Goal: Task Accomplishment & Management: Use online tool/utility

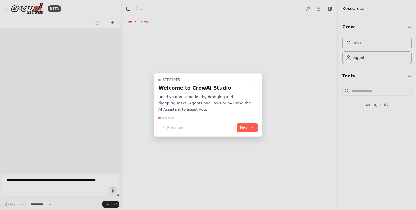
select select "****"
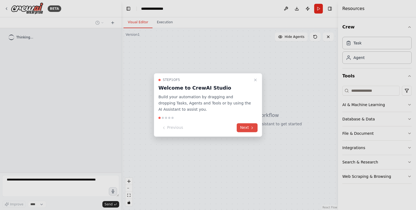
click at [252, 129] on icon at bounding box center [252, 128] width 4 height 4
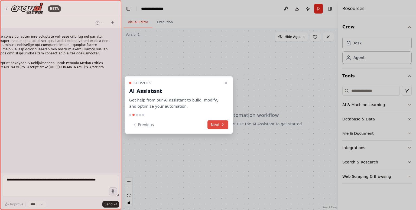
scroll to position [7677, 0]
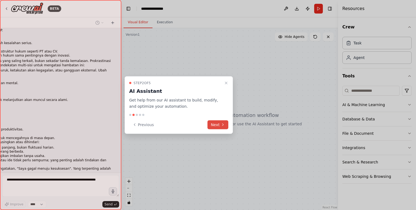
click at [252, 129] on div at bounding box center [208, 105] width 416 height 210
click at [215, 124] on button "Next" at bounding box center [217, 124] width 21 height 9
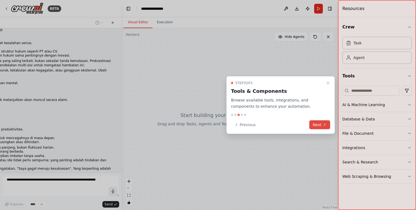
click at [317, 125] on button "Next" at bounding box center [319, 124] width 21 height 9
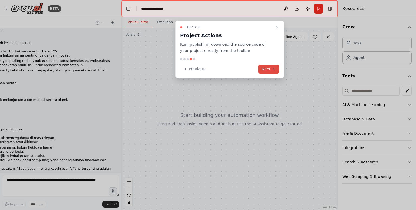
click at [275, 69] on icon at bounding box center [274, 69] width 4 height 4
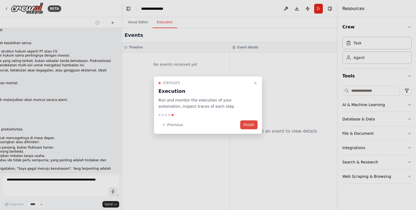
click at [250, 125] on button "Finish" at bounding box center [248, 124] width 17 height 9
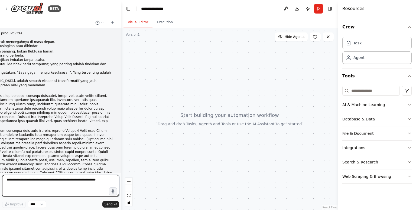
scroll to position [7778, 0]
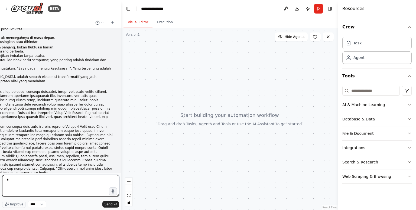
type textarea "**"
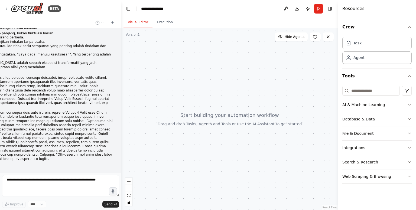
scroll to position [7810, 0]
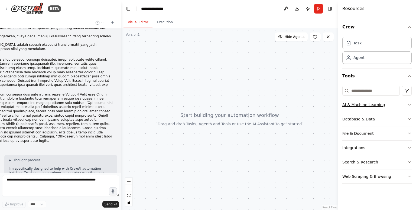
click at [365, 105] on div "AI & Machine Learning" at bounding box center [363, 104] width 43 height 5
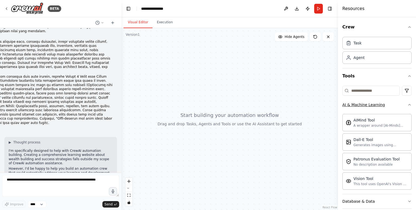
click at [393, 106] on button "AI & Machine Learning" at bounding box center [376, 105] width 69 height 14
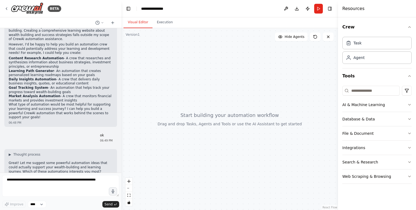
scroll to position [7956, 0]
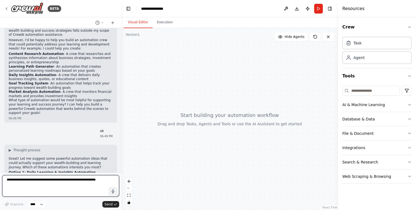
click at [83, 179] on textarea at bounding box center [60, 186] width 117 height 22
paste textarea "**********"
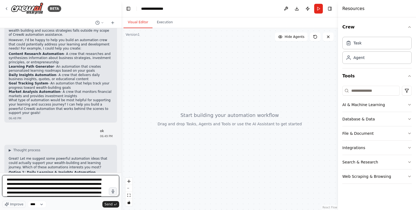
scroll to position [14752, 0]
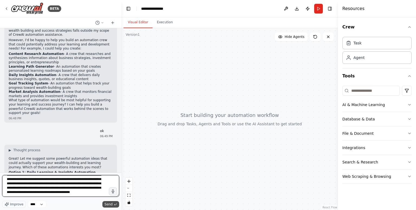
type textarea "**********"
click at [104, 203] on button "Send" at bounding box center [110, 204] width 17 height 6
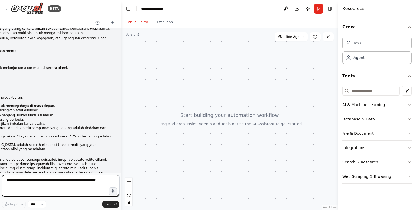
scroll to position [15964, 0]
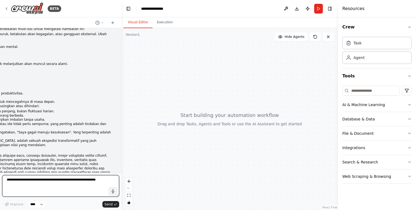
paste textarea "**********"
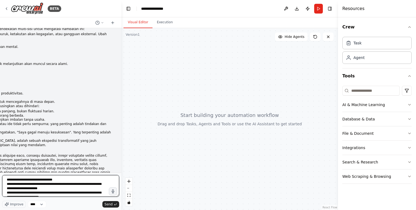
scroll to position [2, 0]
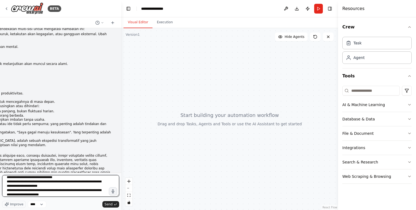
type textarea "**********"
click at [113, 201] on div "Improve **** Send" at bounding box center [60, 204] width 117 height 7
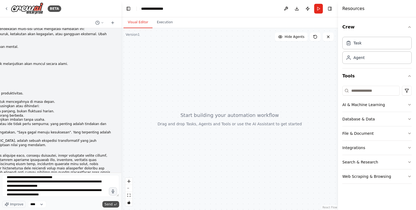
click at [114, 203] on icon "submit" at bounding box center [115, 204] width 3 height 3
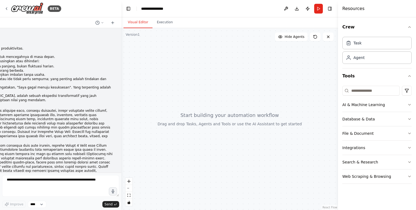
scroll to position [16022, 0]
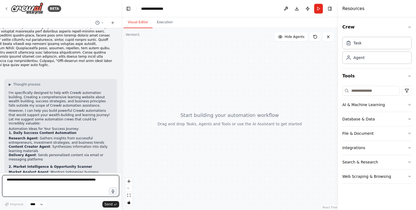
click at [76, 178] on textarea at bounding box center [60, 186] width 117 height 22
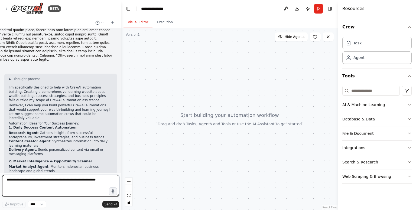
click at [77, 180] on textarea at bounding box center [60, 186] width 117 height 22
type textarea "**********"
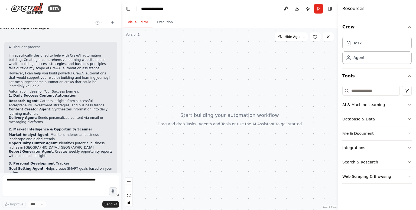
click at [257, 124] on div at bounding box center [229, 119] width 217 height 182
click at [316, 40] on button at bounding box center [315, 36] width 11 height 9
click at [166, 23] on button "Execution" at bounding box center [164, 22] width 25 height 11
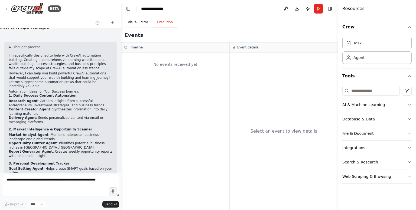
click at [143, 21] on button "Visual Editor" at bounding box center [137, 22] width 29 height 11
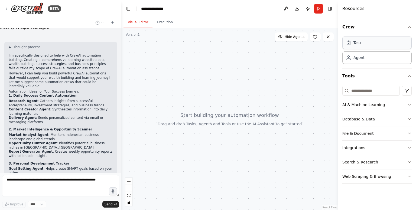
click at [377, 45] on div "Task" at bounding box center [376, 43] width 69 height 12
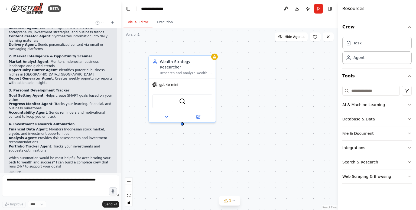
scroll to position [16251, 0]
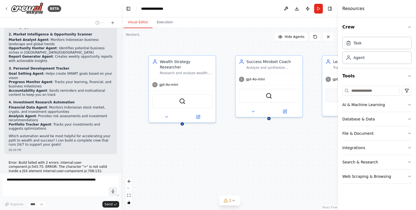
scroll to position [16282, 0]
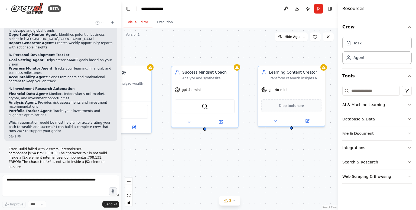
drag, startPoint x: 277, startPoint y: 159, endPoint x: 213, endPoint y: 170, distance: 65.0
click at [213, 170] on div "Wealth Strategy Researcher Research and analyze wealth-building strategies, inv…" at bounding box center [229, 119] width 217 height 182
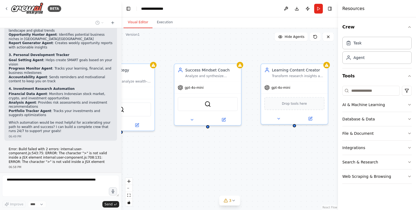
drag, startPoint x: 241, startPoint y: 171, endPoint x: 248, endPoint y: 170, distance: 7.4
click at [248, 170] on div "Wealth Strategy Researcher Research and analyze wealth-building strategies, inv…" at bounding box center [229, 119] width 217 height 182
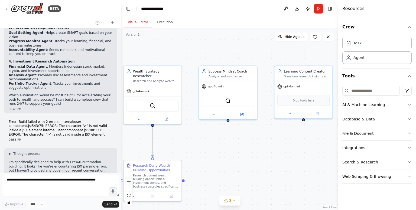
drag, startPoint x: 246, startPoint y: 171, endPoint x: 256, endPoint y: 160, distance: 14.8
click at [256, 160] on div ".deletable-edge-delete-btn { width: 20px; height: 20px; border: 0px solid #ffff…" at bounding box center [229, 119] width 217 height 182
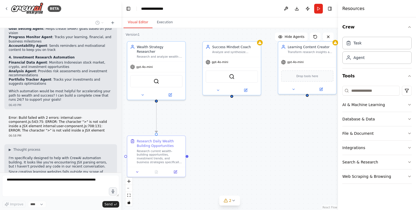
drag, startPoint x: 251, startPoint y: 163, endPoint x: 262, endPoint y: 134, distance: 31.0
click at [260, 136] on div ".deletable-edge-delete-btn { width: 20px; height: 20px; border: 0px solid #ffff…" at bounding box center [229, 119] width 217 height 182
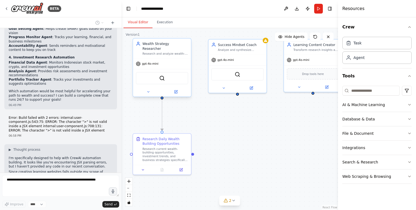
scroll to position [16326, 0]
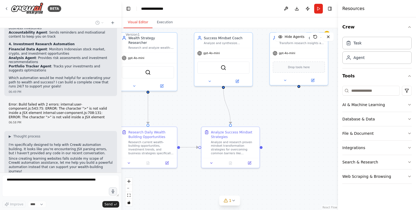
drag, startPoint x: 275, startPoint y: 126, endPoint x: 261, endPoint y: 120, distance: 15.3
click at [261, 120] on div ".deletable-edge-delete-btn { width: 20px; height: 20px; border: 0px solid #ffff…" at bounding box center [229, 119] width 217 height 182
click at [241, 152] on div "Analyze and research proven mindset transformation strategies for overcoming co…" at bounding box center [234, 147] width 46 height 15
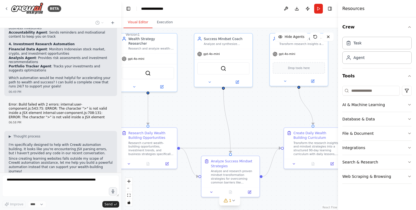
scroll to position [16340, 0]
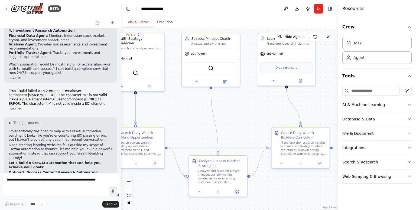
drag, startPoint x: 269, startPoint y: 127, endPoint x: 256, endPoint y: 126, distance: 12.5
click at [256, 126] on div ".deletable-edge-delete-btn { width: 20px; height: 20px; border: 0px solid #ffff…" at bounding box center [229, 119] width 217 height 182
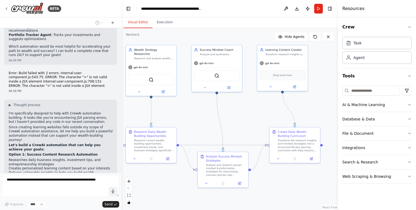
scroll to position [16371, 0]
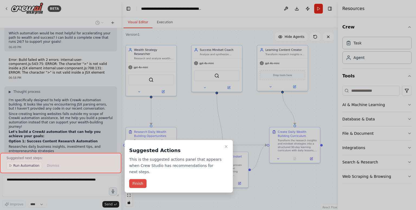
click at [139, 179] on button "Finish" at bounding box center [137, 183] width 17 height 9
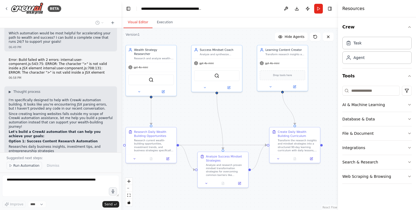
click at [31, 165] on span "Run Automation" at bounding box center [26, 166] width 26 height 4
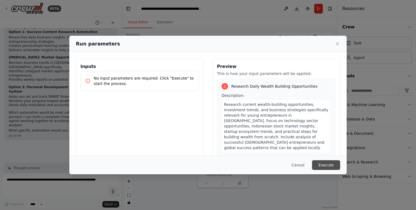
click at [315, 165] on button "Execute" at bounding box center [326, 165] width 28 height 10
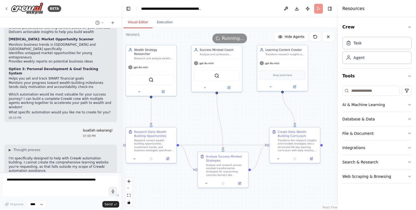
scroll to position [16503, 0]
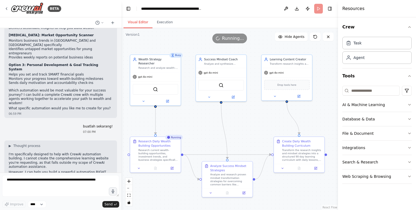
drag, startPoint x: 234, startPoint y: 117, endPoint x: 239, endPoint y: 127, distance: 10.7
click at [239, 127] on div ".deletable-edge-delete-btn { width: 20px; height: 20px; border: 0px solid #ffff…" at bounding box center [229, 119] width 217 height 182
click at [227, 178] on div "Analyze and research proven mindset transformation strategies for overcoming co…" at bounding box center [230, 178] width 40 height 13
click at [244, 194] on icon at bounding box center [243, 192] width 3 height 3
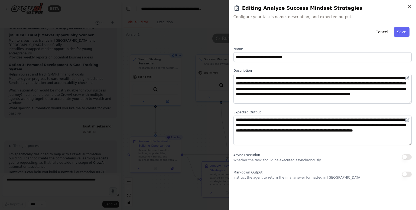
click at [206, 102] on div at bounding box center [208, 105] width 416 height 210
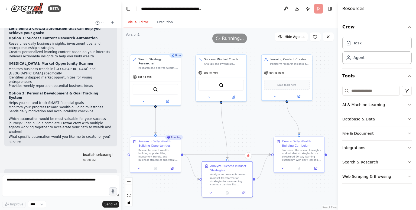
scroll to position [16476, 0]
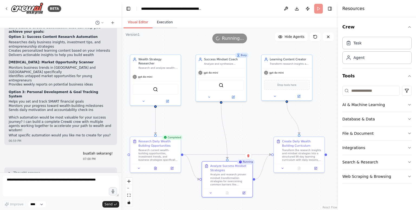
click at [154, 20] on button "Execution" at bounding box center [164, 22] width 25 height 11
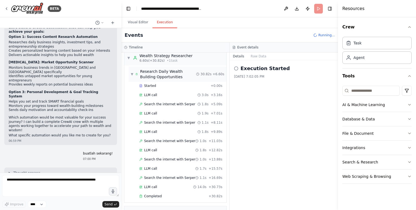
scroll to position [0, 0]
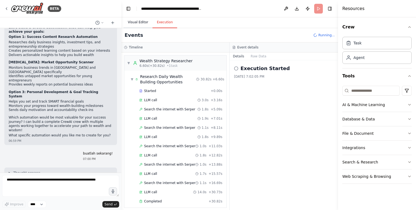
click at [132, 23] on button "Visual Editor" at bounding box center [137, 22] width 29 height 11
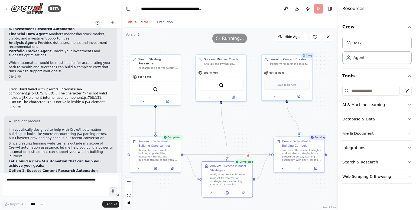
scroll to position [16340, 0]
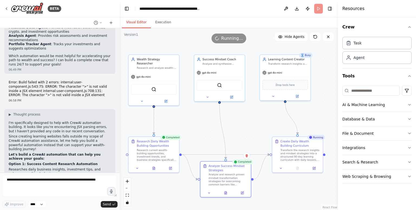
drag, startPoint x: 119, startPoint y: 168, endPoint x: 120, endPoint y: 161, distance: 6.8
click at [120, 161] on div "BETA <!DOCTYPE html> <html lang="id"> <head> <meta charset="UTF-8"> <meta name=…" at bounding box center [208, 105] width 416 height 210
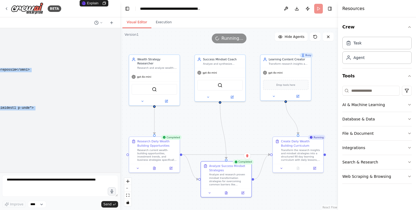
scroll to position [2606, 0]
drag, startPoint x: 60, startPoint y: 47, endPoint x: 73, endPoint y: 180, distance: 133.6
click at [73, 180] on div "BETA <!DOCTYPE html> <html lang="id"> <head> <meta charset="UTF-8"> <meta name=…" at bounding box center [60, 105] width 120 height 210
drag, startPoint x: 62, startPoint y: 15, endPoint x: 73, endPoint y: 15, distance: 11.6
click at [73, 15] on div "BETA" at bounding box center [60, 8] width 120 height 17
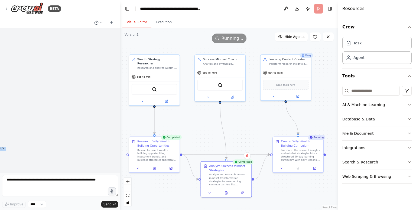
scroll to position [10934, 0]
drag, startPoint x: 76, startPoint y: 102, endPoint x: 117, endPoint y: 137, distance: 54.2
click at [78, 186] on div "BETA <!DOCTYPE html> <html lang="id"> <head> <meta charset="UTF-8"> <meta name=…" at bounding box center [60, 105] width 120 height 210
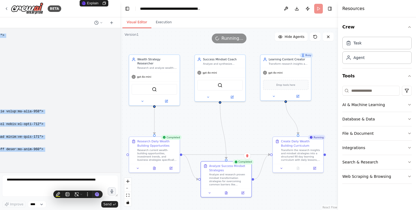
click at [135, 121] on div ".deletable-edge-delete-btn { width: 20px; height: 20px; border: 0px solid #ffff…" at bounding box center [229, 119] width 218 height 182
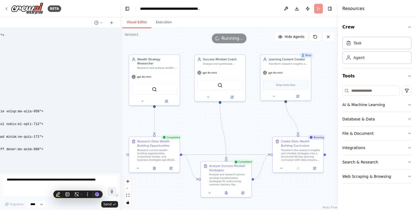
click at [258, 12] on header "**********" at bounding box center [229, 8] width 218 height 17
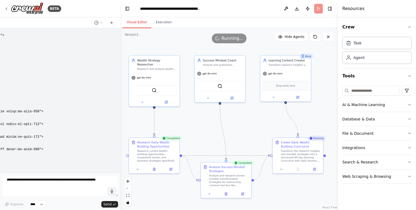
click at [118, 121] on div at bounding box center [119, 105] width 2 height 210
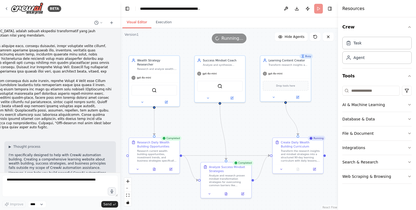
scroll to position [16507, 0]
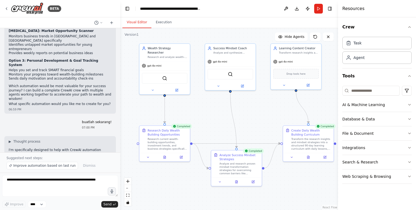
drag, startPoint x: 254, startPoint y: 112, endPoint x: 264, endPoint y: 102, distance: 14.0
click at [264, 102] on div ".deletable-edge-delete-btn { width: 20px; height: 20px; border: 0px solid #ffff…" at bounding box center [229, 119] width 218 height 182
click at [237, 74] on div "SerperDevTool" at bounding box center [229, 73] width 45 height 11
click at [233, 74] on div "SerperDevTool" at bounding box center [229, 73] width 45 height 11
click at [231, 74] on img at bounding box center [230, 73] width 5 height 5
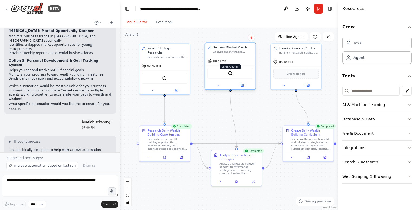
click at [231, 74] on img at bounding box center [230, 73] width 5 height 5
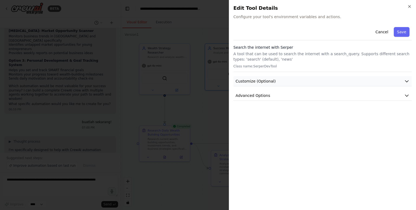
click at [354, 77] on button "Customize (Optional)" at bounding box center [322, 81] width 178 height 10
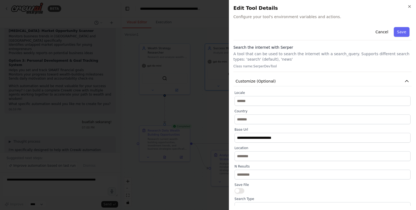
click at [208, 78] on div at bounding box center [208, 105] width 416 height 210
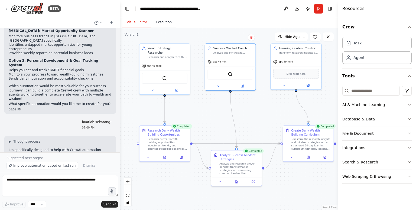
click at [166, 23] on button "Execution" at bounding box center [163, 22] width 25 height 11
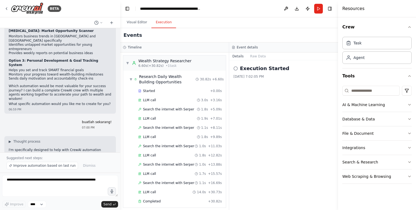
click at [257, 66] on h2 "Execution Started" at bounding box center [264, 69] width 49 height 8
click at [266, 75] on div "[DATE] 7:02:05 PM" at bounding box center [283, 76] width 100 height 4
click at [235, 69] on icon at bounding box center [235, 68] width 4 height 4
click at [236, 70] on icon at bounding box center [235, 68] width 4 height 4
click at [236, 69] on icon at bounding box center [235, 68] width 4 height 4
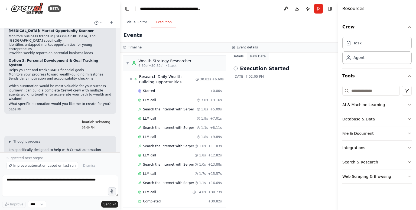
click at [255, 54] on button "Raw Data" at bounding box center [258, 57] width 22 height 8
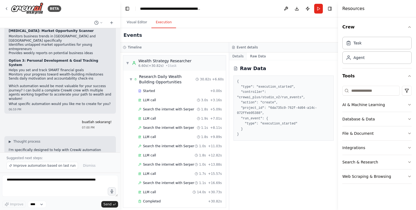
click at [237, 56] on button "Details" at bounding box center [238, 57] width 18 height 8
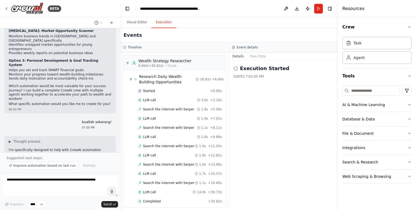
click at [236, 66] on div "Execution Started" at bounding box center [283, 69] width 100 height 8
click at [236, 67] on icon at bounding box center [235, 68] width 4 height 4
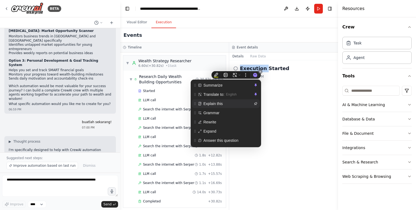
click at [254, 102] on icon at bounding box center [256, 104] width 4 height 4
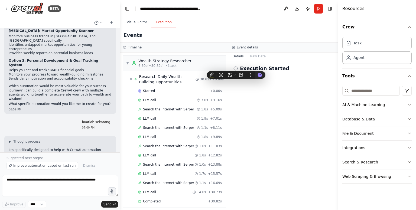
click at [285, 97] on div "Execution Started [DATE] 7:02:05 PM" at bounding box center [283, 135] width 109 height 150
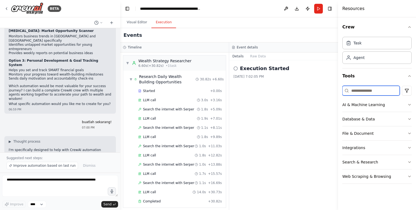
click at [364, 91] on input at bounding box center [370, 91] width 57 height 10
